Goal: Task Accomplishment & Management: Complete application form

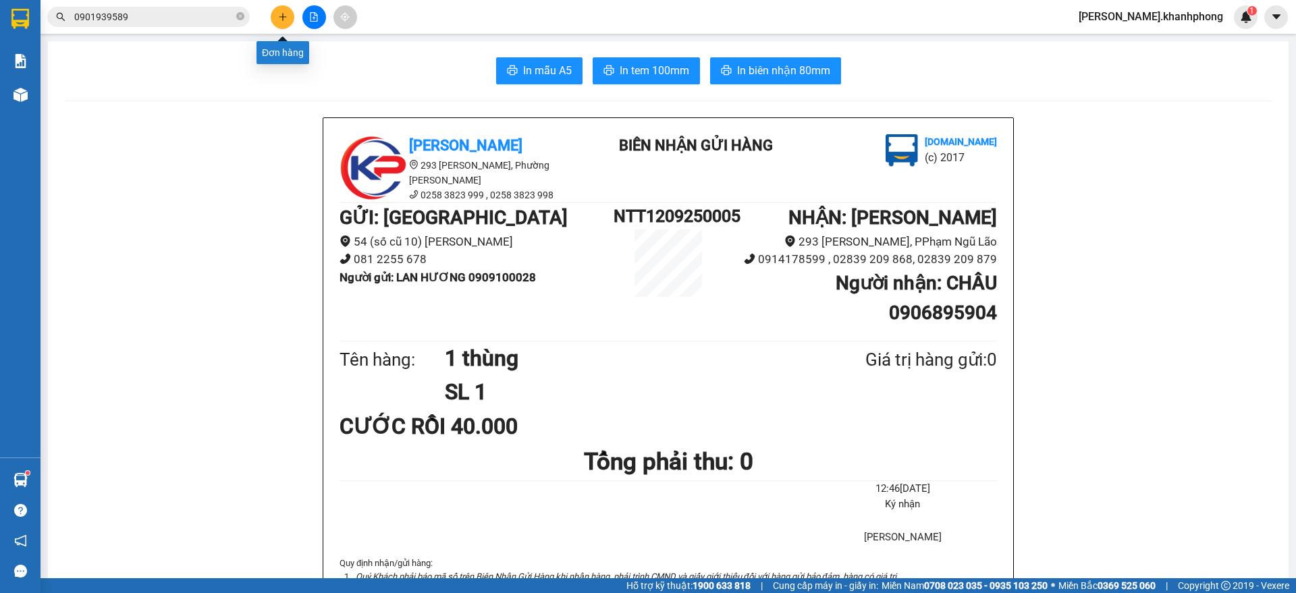
click at [281, 26] on button at bounding box center [283, 17] width 24 height 24
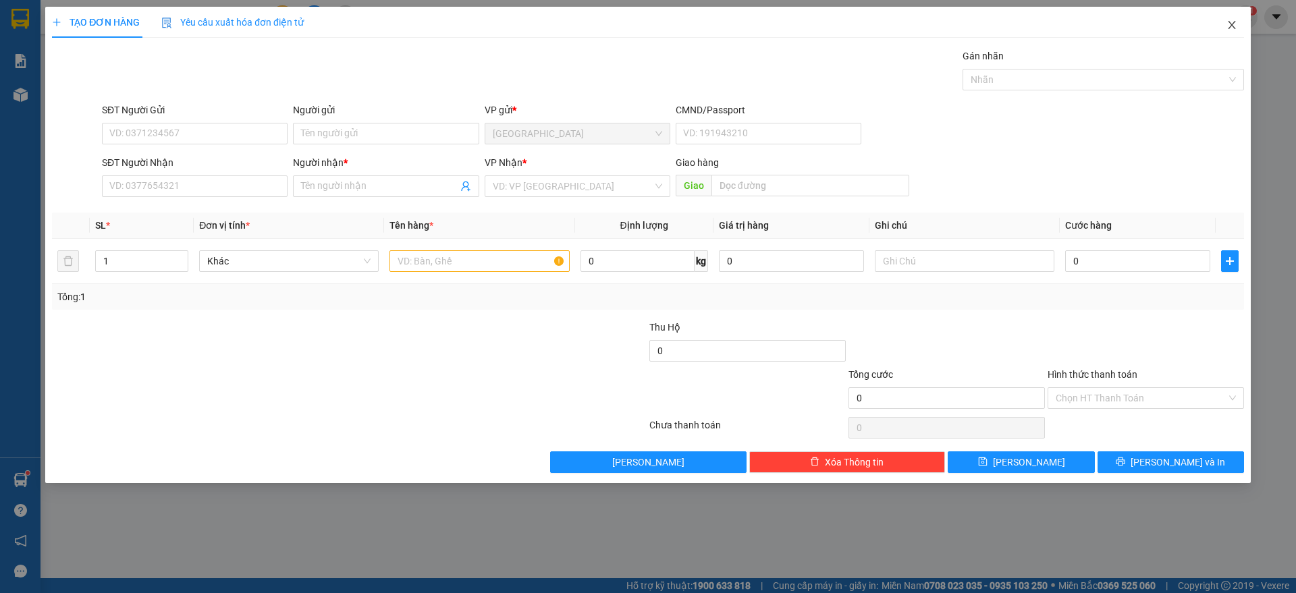
click at [1227, 31] on span "Close" at bounding box center [1232, 26] width 38 height 38
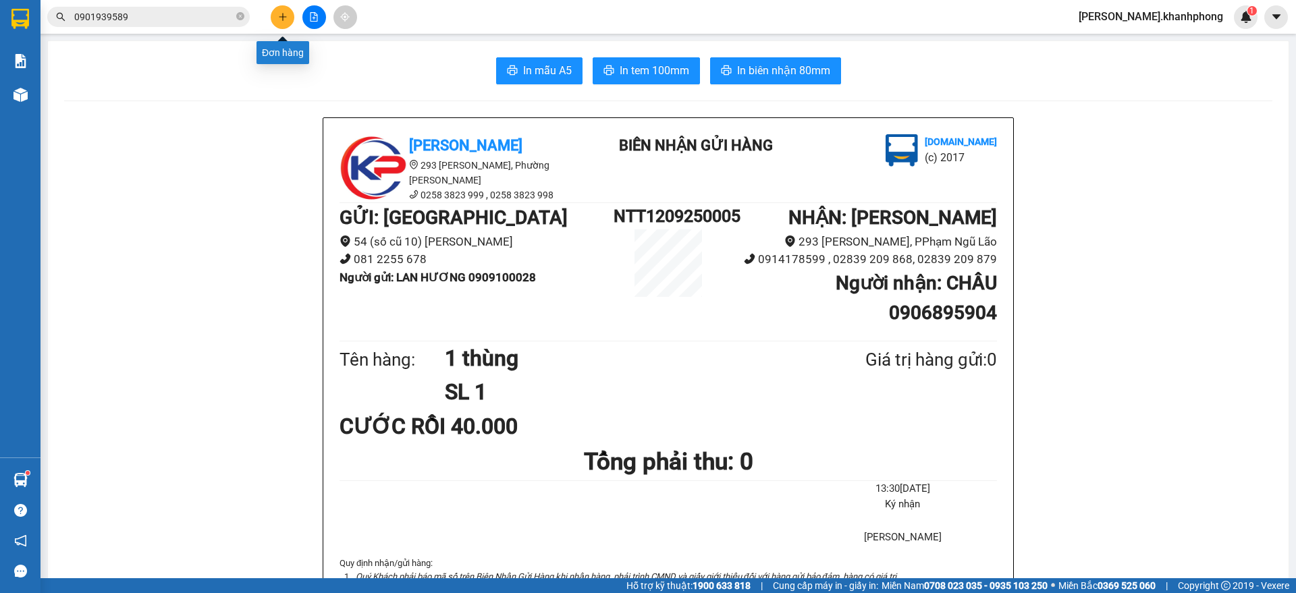
click at [279, 18] on icon "plus" at bounding box center [282, 16] width 9 height 9
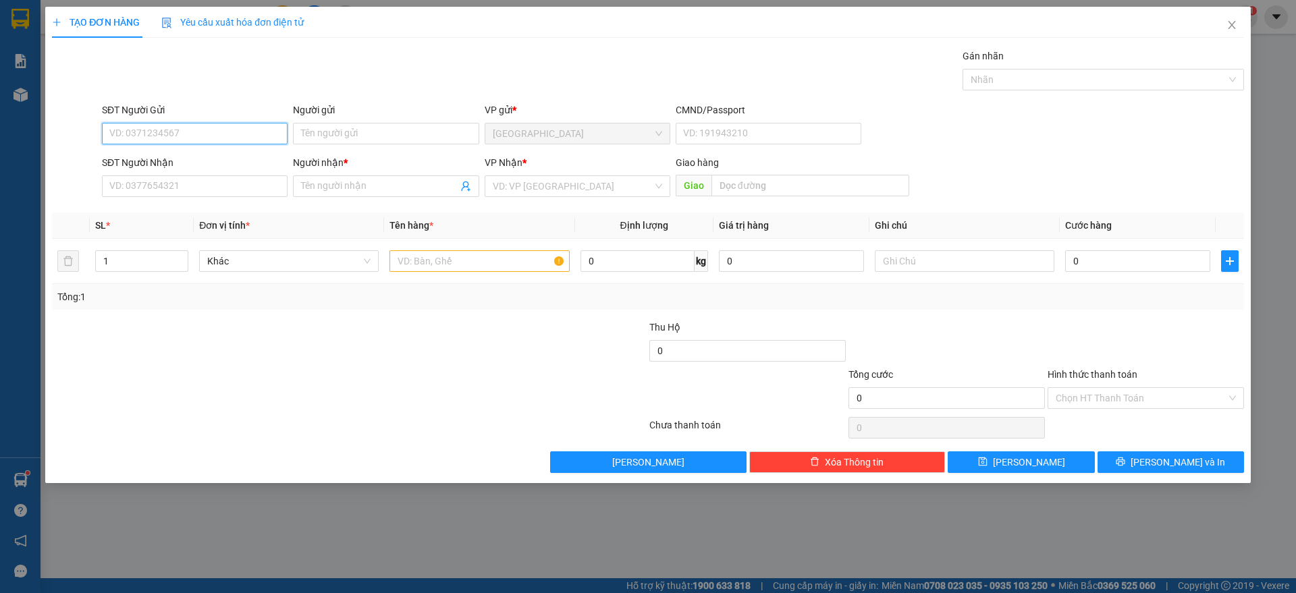
click at [171, 136] on input "SĐT Người Gửi" at bounding box center [195, 134] width 186 height 22
type input "0973869829"
drag, startPoint x: 171, startPoint y: 160, endPoint x: 170, endPoint y: 149, distance: 10.9
click at [171, 159] on div "0973869829 - BÌNH" at bounding box center [194, 160] width 169 height 15
type input "BÌNH"
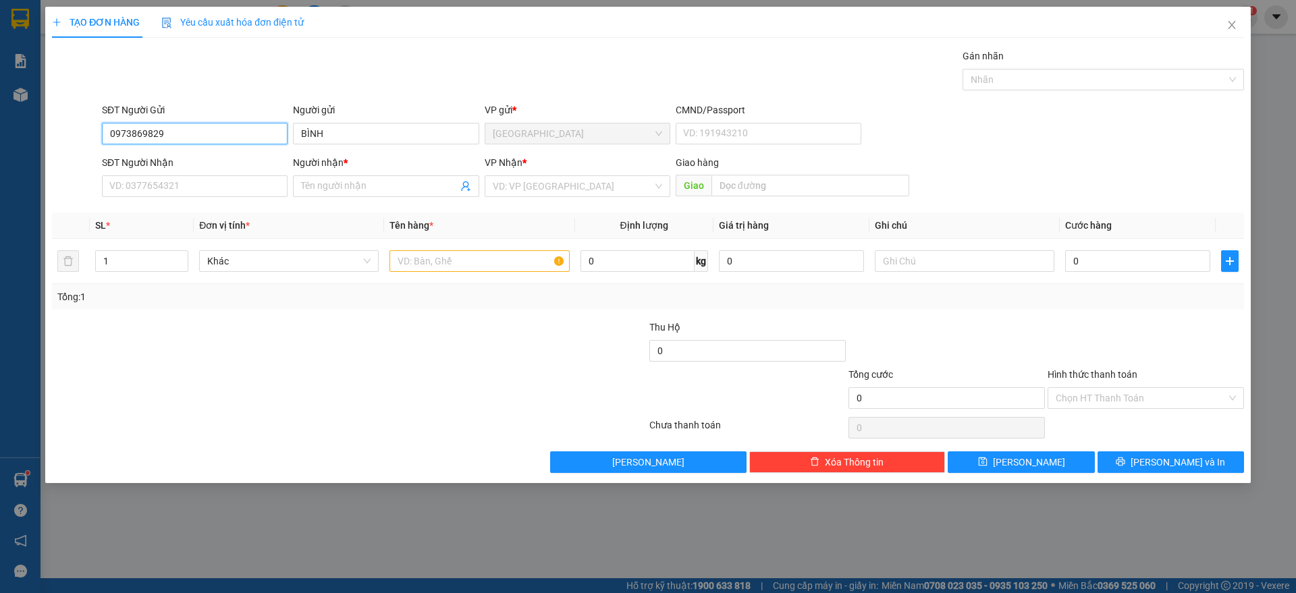
drag, startPoint x: 184, startPoint y: 134, endPoint x: 48, endPoint y: 131, distance: 136.4
click at [50, 133] on div "TẠO ĐƠN HÀNG Yêu cầu xuất hóa đơn điện tử Transit Pickup Surcharge Ids Transit …" at bounding box center [647, 245] width 1205 height 476
type input "0973869829"
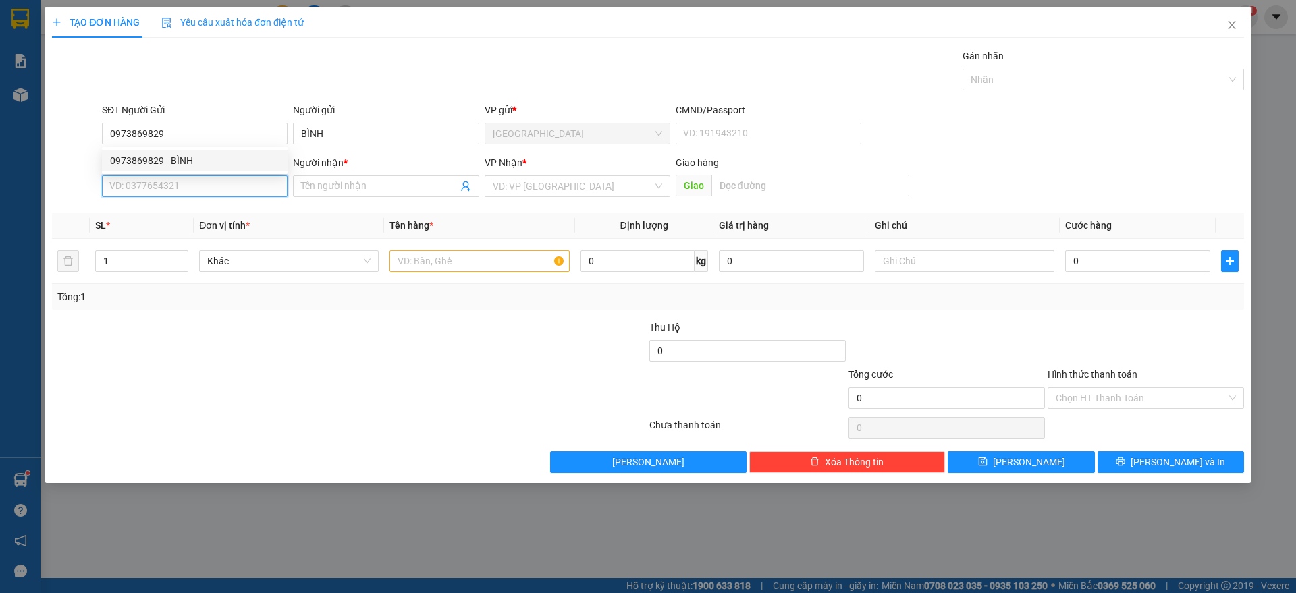
click at [171, 192] on input "SĐT Người Nhận" at bounding box center [195, 186] width 186 height 22
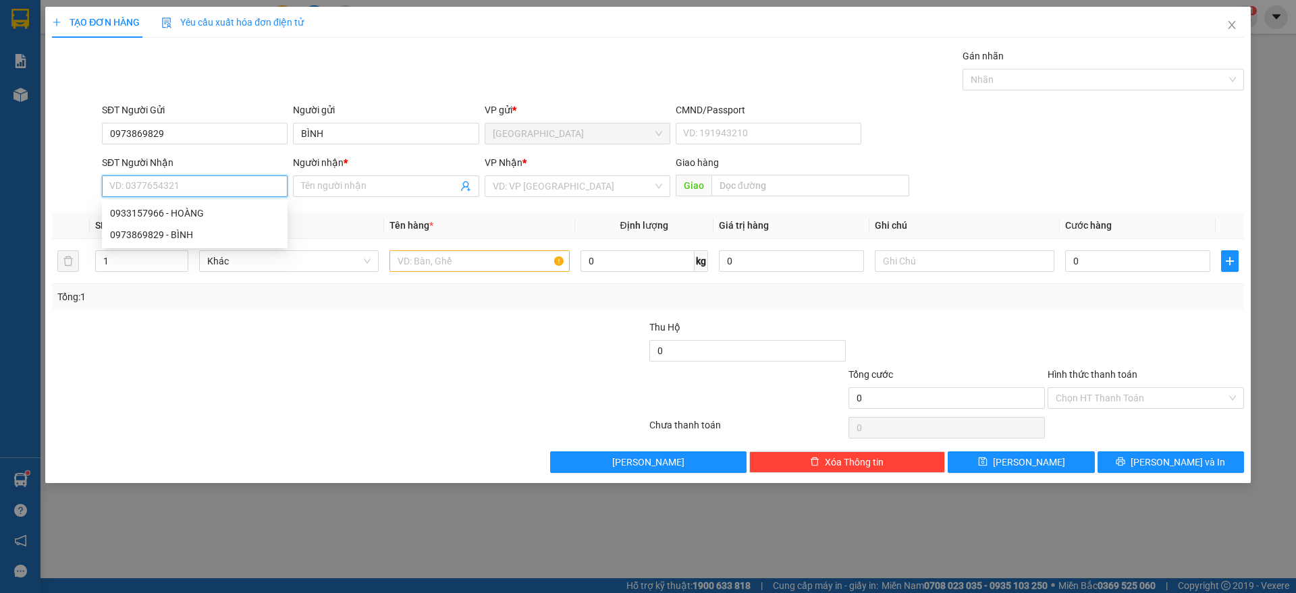
paste input "0973869829"
type input "0973869829"
click at [204, 219] on div "0973869829 - BÌNH" at bounding box center [194, 213] width 169 height 15
type input "BÌNH"
click at [515, 186] on span "[GEOGRAPHIC_DATA]" at bounding box center [577, 186] width 169 height 20
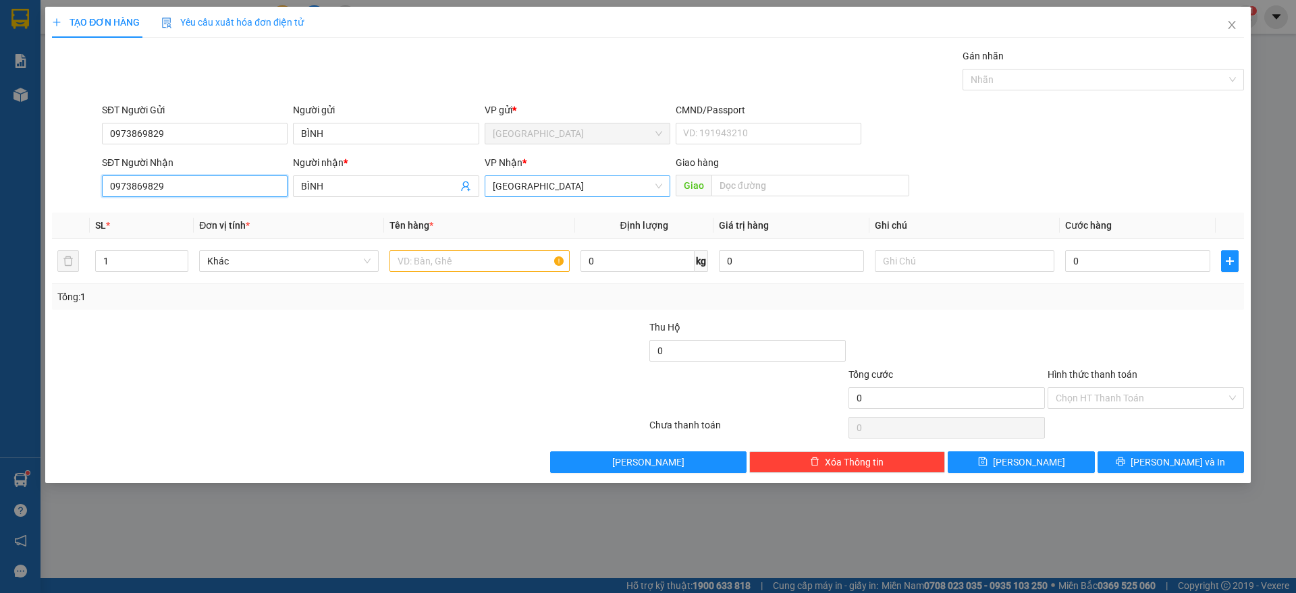
type input "0973869829"
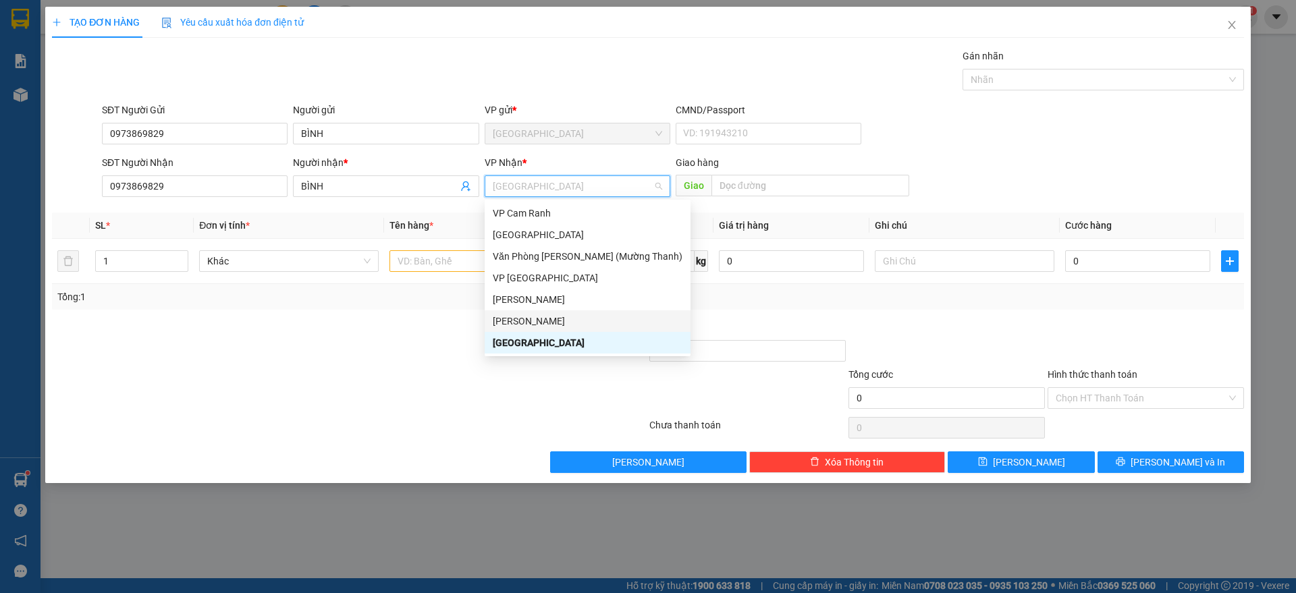
click at [529, 318] on div "[PERSON_NAME]" at bounding box center [588, 321] width 190 height 15
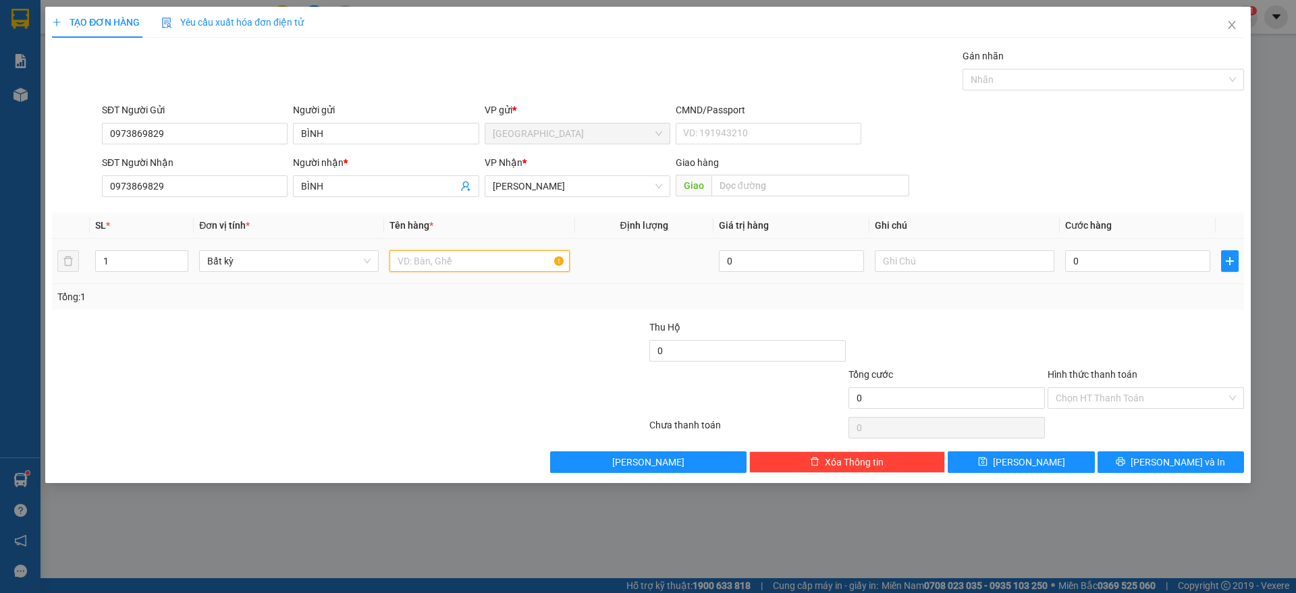
click at [425, 258] on input "text" at bounding box center [479, 261] width 180 height 22
click at [180, 254] on span "up" at bounding box center [181, 258] width 8 height 8
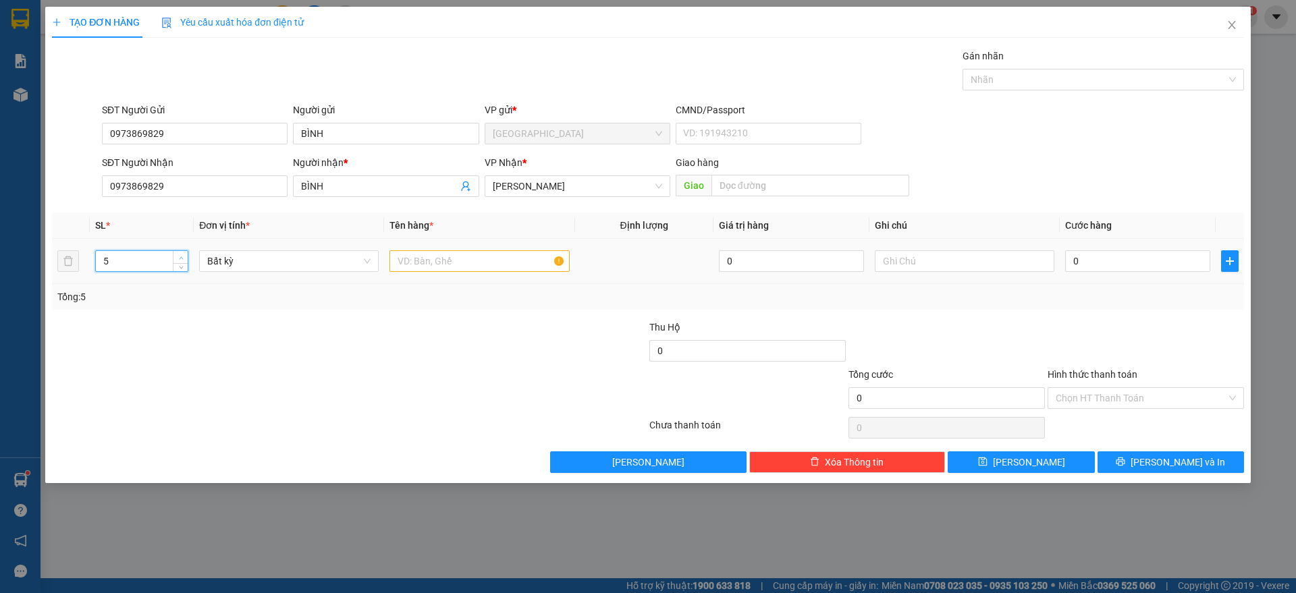
type input "6"
click at [180, 254] on span "up" at bounding box center [181, 258] width 8 height 8
click at [438, 269] on input "text" at bounding box center [479, 261] width 180 height 22
type input "1 xe ab + 1 túi xanh + 1 túi đen + 3 kiện thùng"
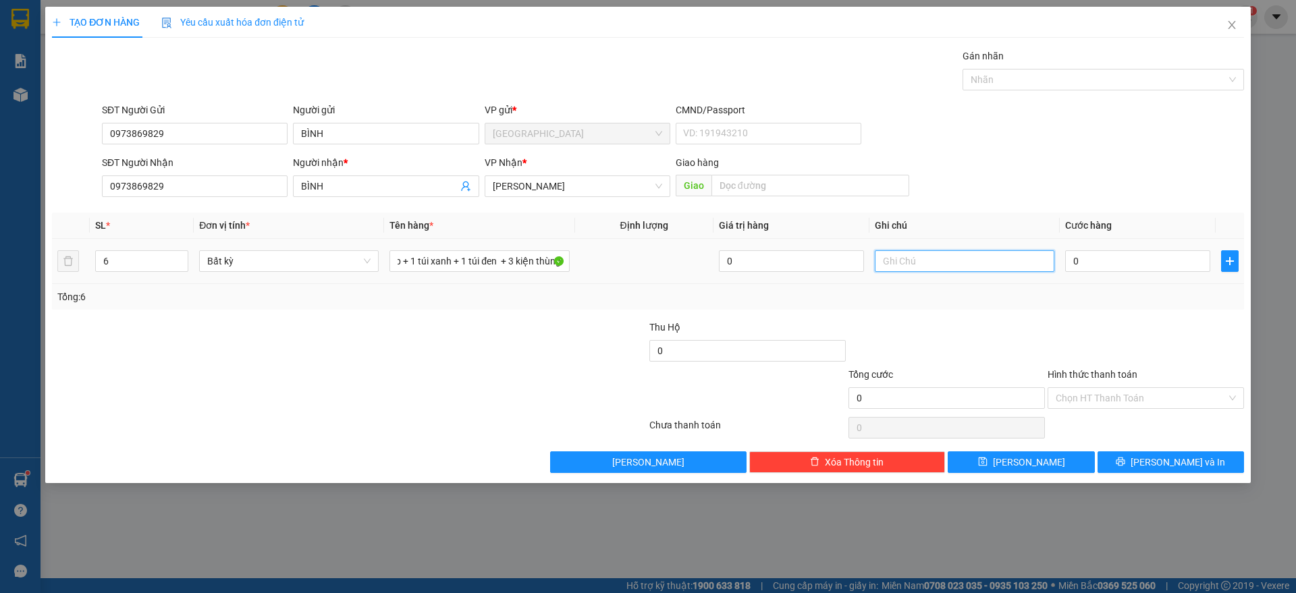
click at [946, 249] on div at bounding box center [965, 261] width 180 height 27
click at [964, 256] on input "bọc 50k chưa thu" at bounding box center [965, 261] width 180 height 22
type input "bọc 50k chưa thu ĐÃ CÔNG VÀO BILL"
click at [1103, 261] on input "0" at bounding box center [1137, 261] width 145 height 22
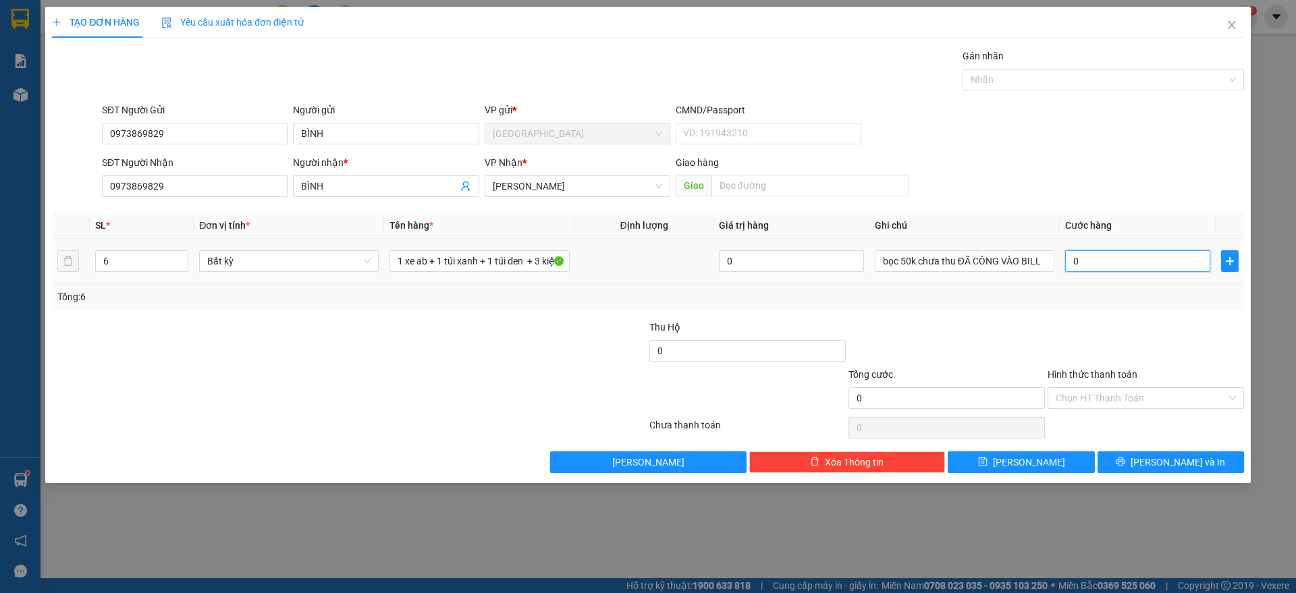
type input "6"
type input "60"
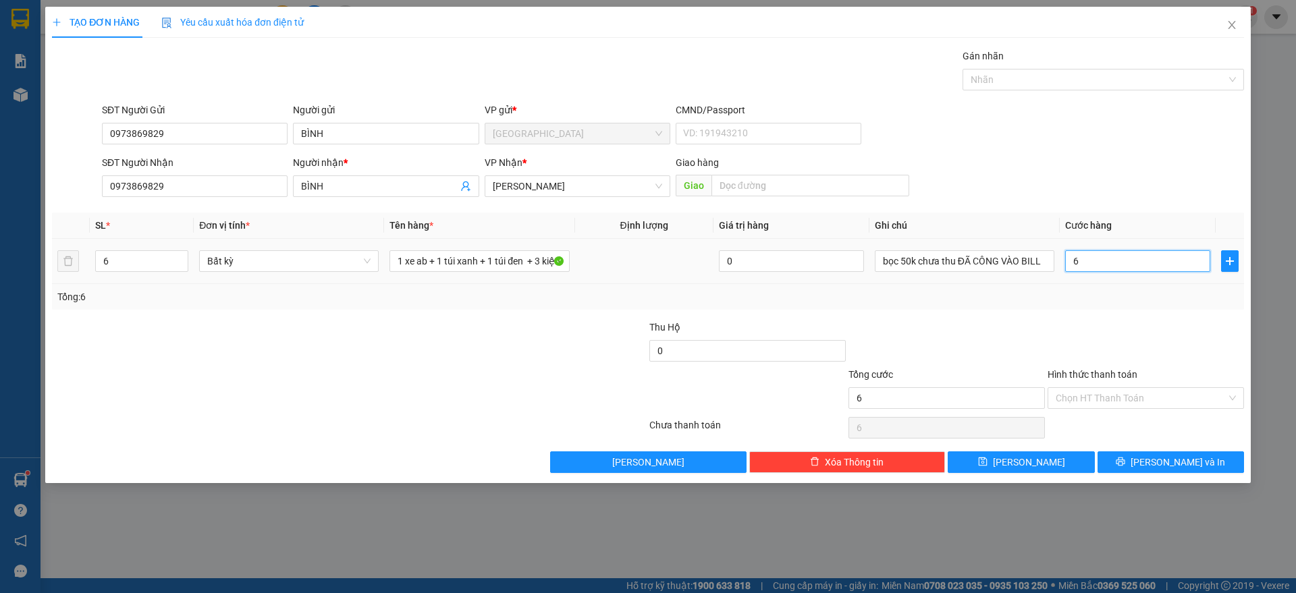
type input "60"
type input "600"
type input "600.000"
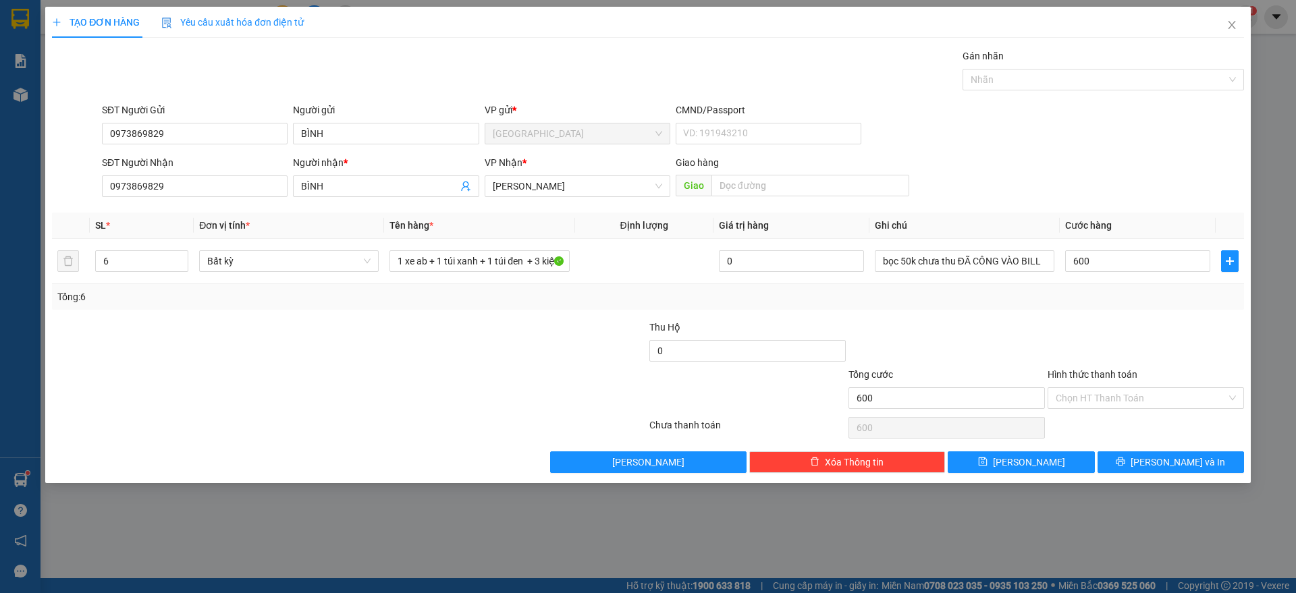
type input "600.000"
click at [1157, 300] on div "Tổng: 6" at bounding box center [647, 297] width 1181 height 15
click at [1166, 458] on span "[PERSON_NAME] và In" at bounding box center [1177, 462] width 94 height 15
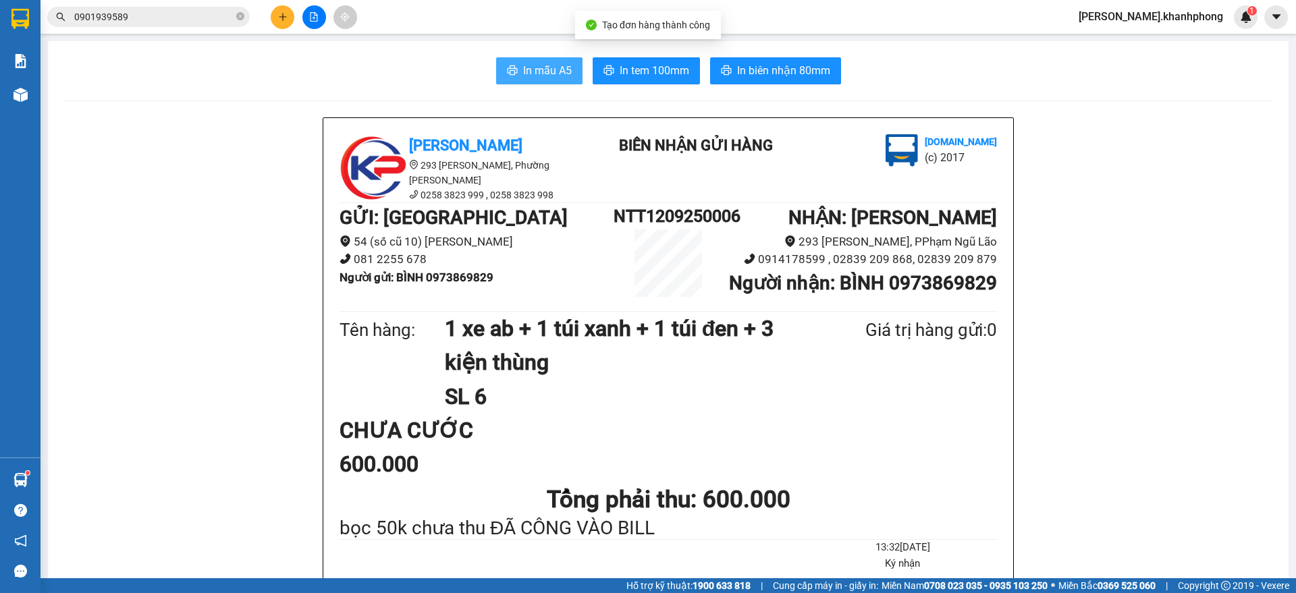
click at [528, 68] on span "In mẫu A5" at bounding box center [547, 70] width 49 height 17
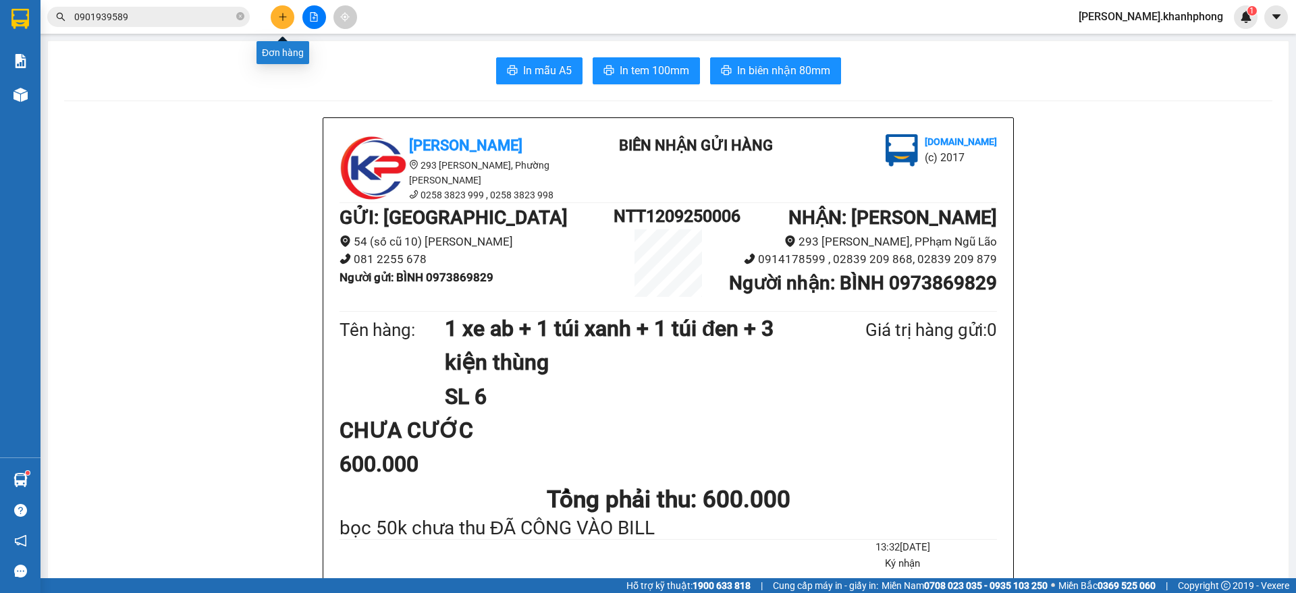
click at [282, 20] on icon "plus" at bounding box center [282, 16] width 9 height 9
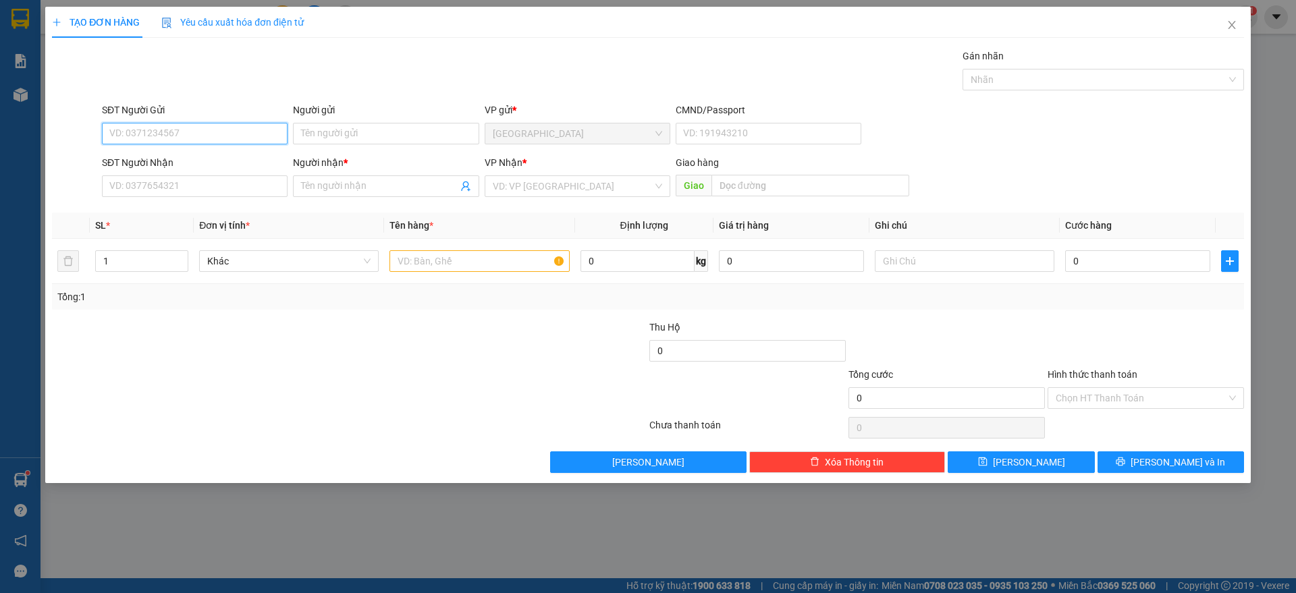
click at [168, 138] on input "SĐT Người Gửi" at bounding box center [195, 134] width 186 height 22
type input "0"
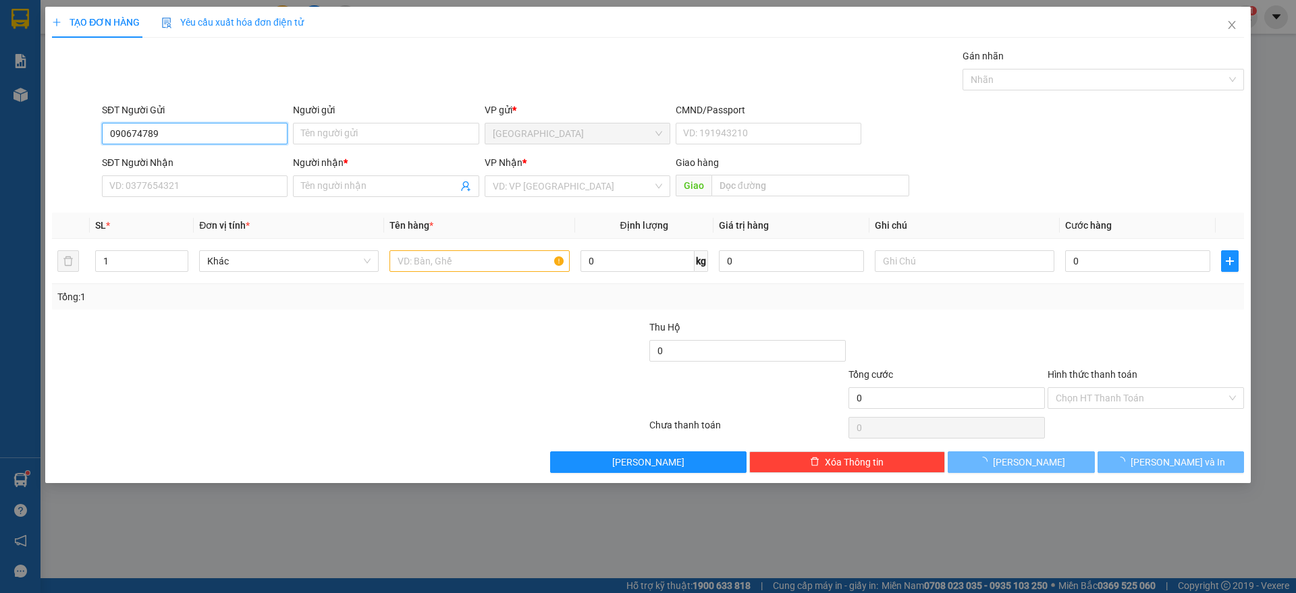
type input "0906747898"
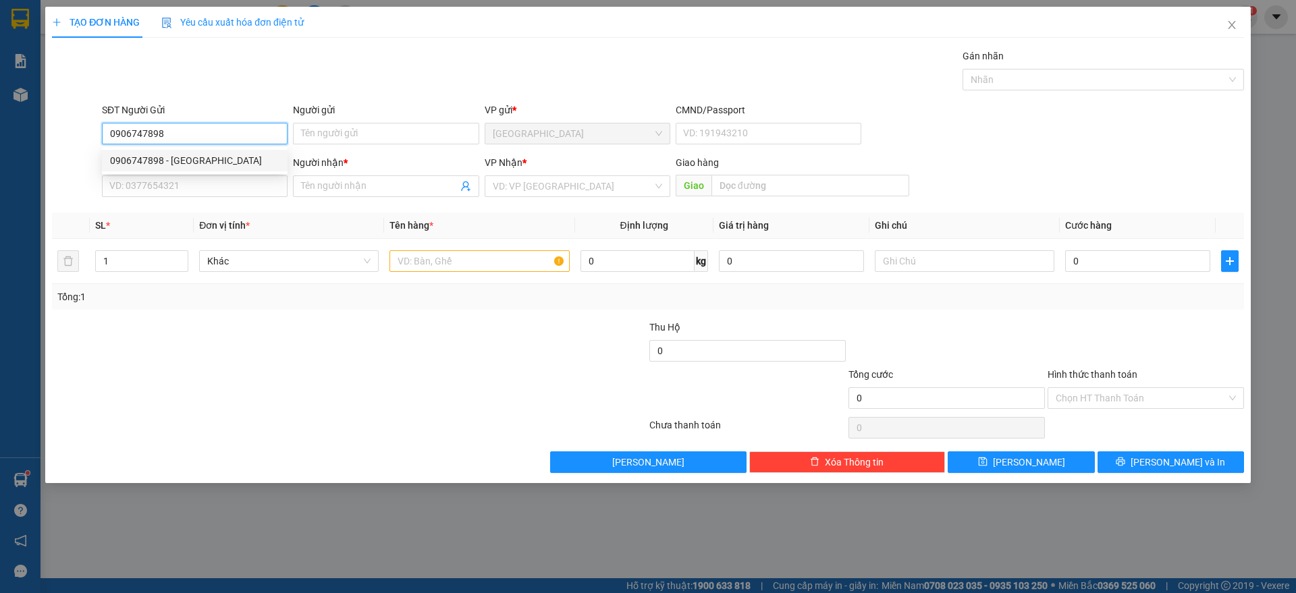
click at [158, 158] on div "0906747898 - [GEOGRAPHIC_DATA]" at bounding box center [194, 160] width 169 height 15
type input "MỸ"
type input "0906747898"
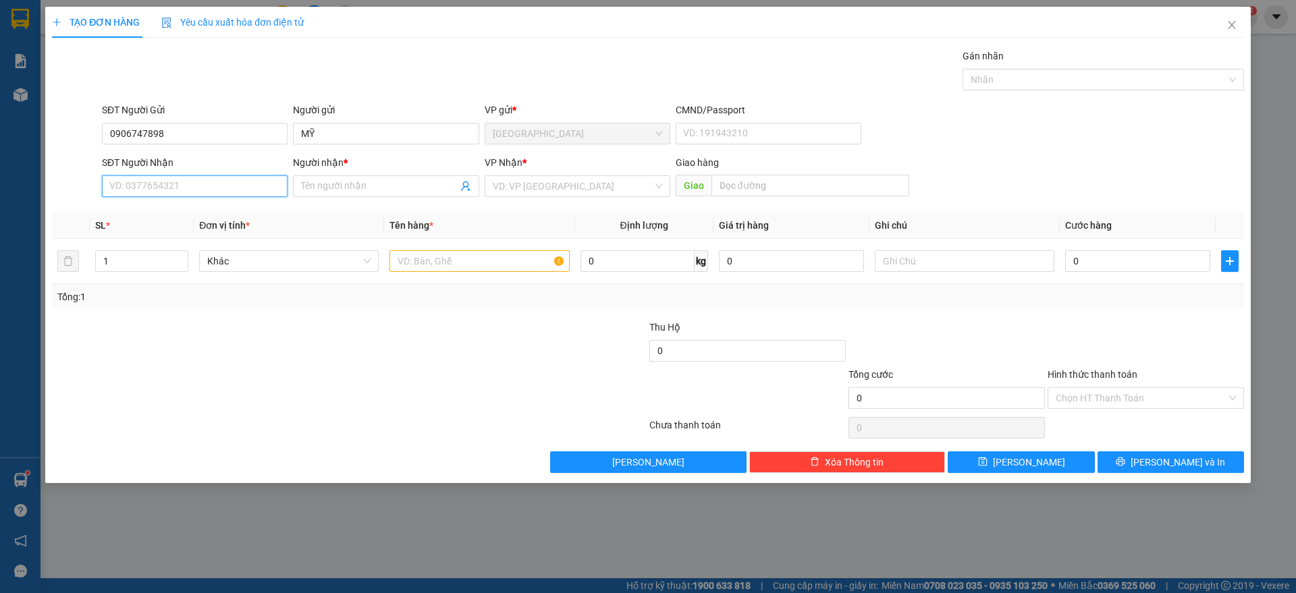
click at [195, 188] on input "SĐT Người Nhận" at bounding box center [195, 186] width 186 height 22
click at [175, 253] on div "0907385886 - LỘC" at bounding box center [194, 256] width 169 height 15
type input "0907385886"
type input "LỘC"
click at [448, 269] on input "text" at bounding box center [479, 261] width 180 height 22
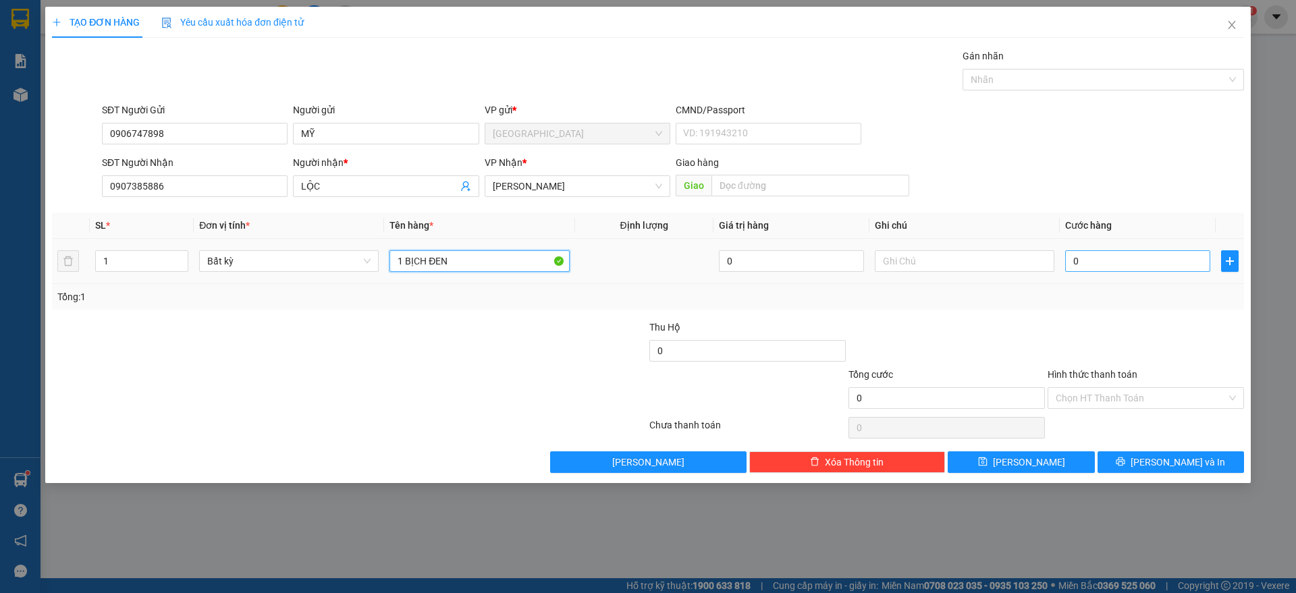
type input "1 BỊCH ĐEN"
click at [1087, 253] on input "0" at bounding box center [1137, 261] width 145 height 22
type input "2"
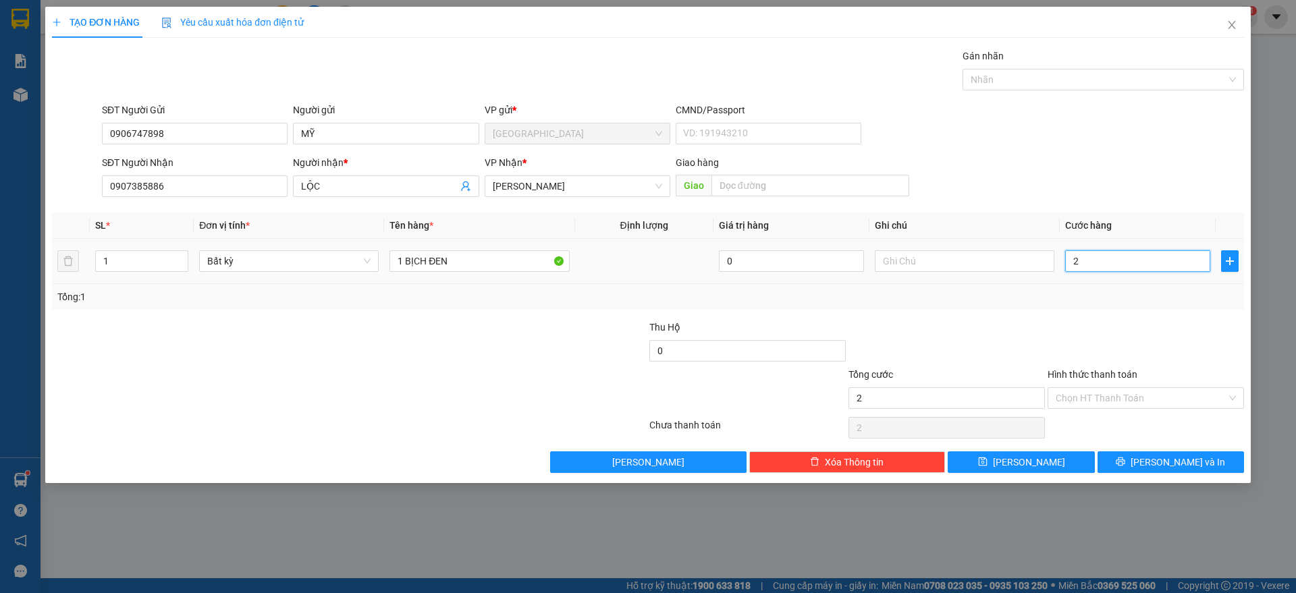
type input "20"
type input "20.000"
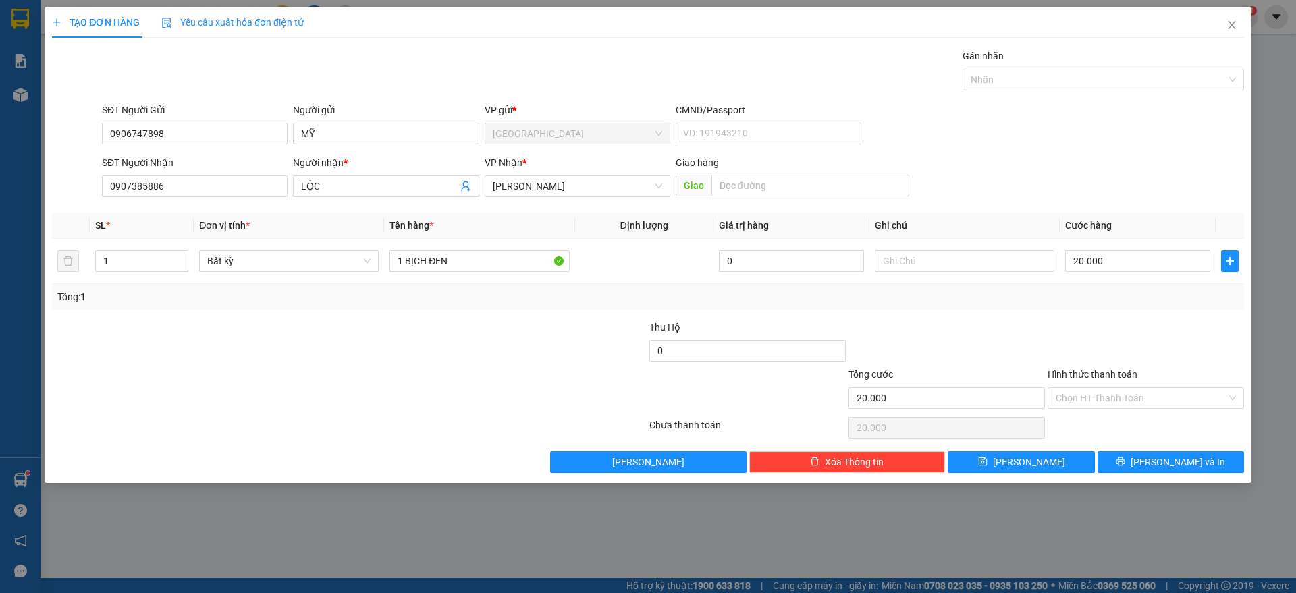
click at [1113, 314] on div "Transit Pickup Surcharge Ids Transit Deliver Surcharge Ids Transit Deliver Surc…" at bounding box center [648, 261] width 1192 height 425
click at [1113, 391] on input "Hình thức thanh toán" at bounding box center [1141, 398] width 171 height 20
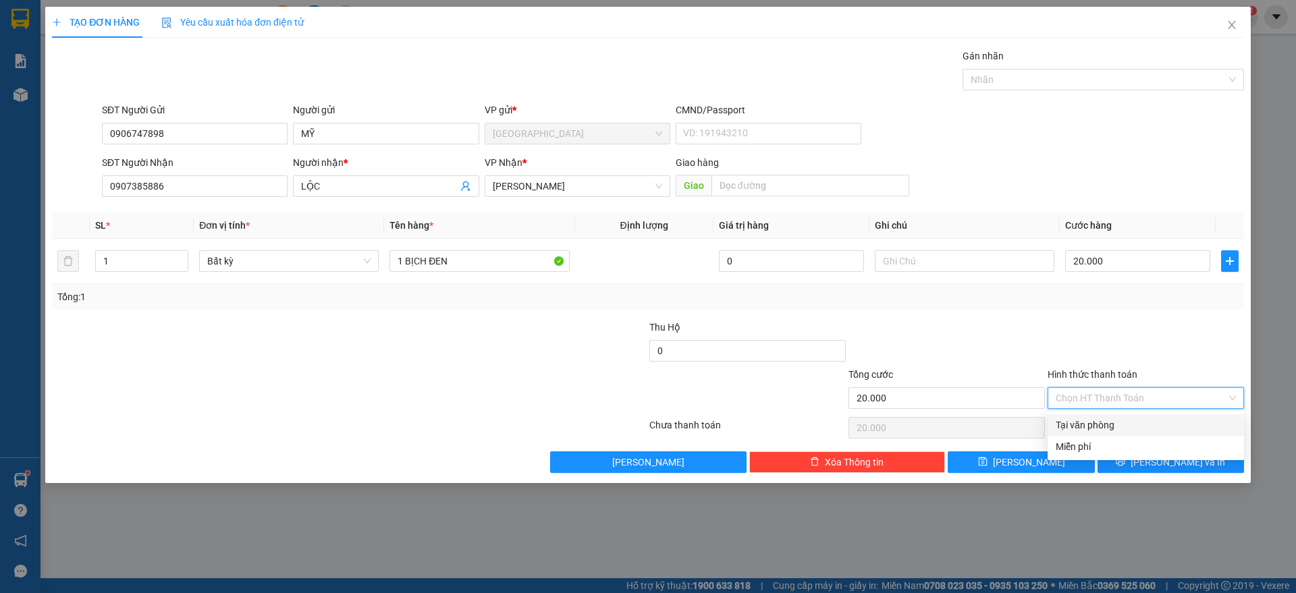
click at [1100, 425] on div "Tại văn phòng" at bounding box center [1146, 425] width 180 height 15
type input "0"
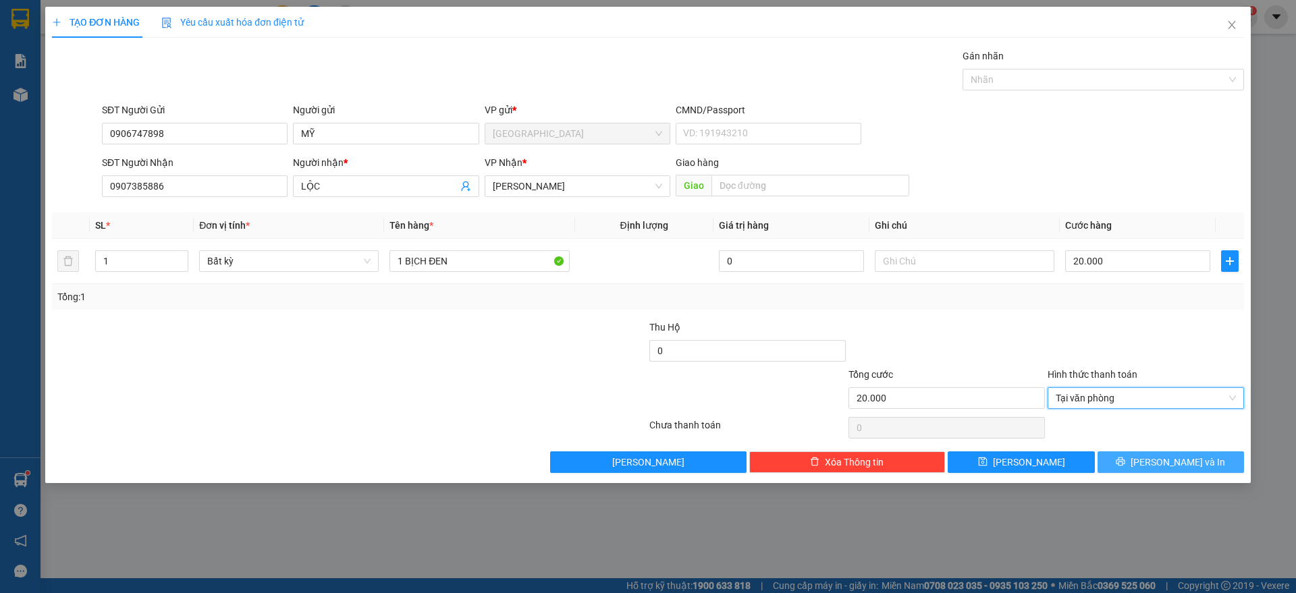
click at [1129, 456] on button "[PERSON_NAME] và In" at bounding box center [1170, 463] width 146 height 22
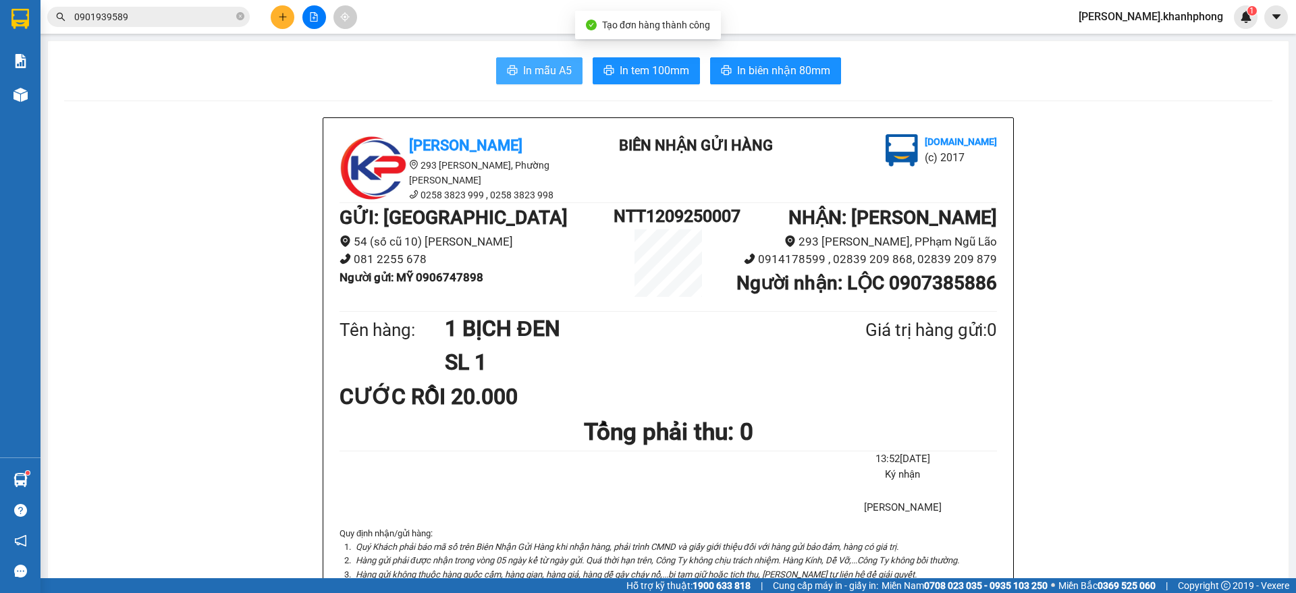
click at [507, 72] on icon "printer" at bounding box center [512, 70] width 11 height 11
